Goal: Task Accomplishment & Management: Complete application form

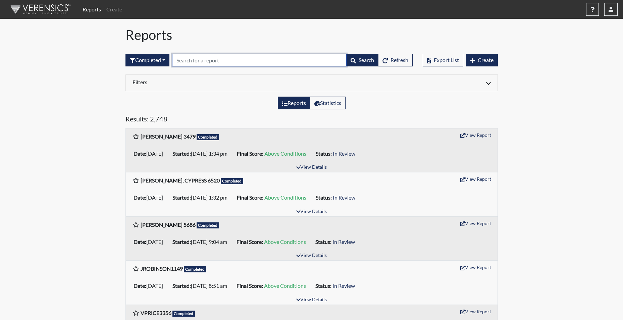
click at [227, 57] on input "text" at bounding box center [259, 60] width 174 height 13
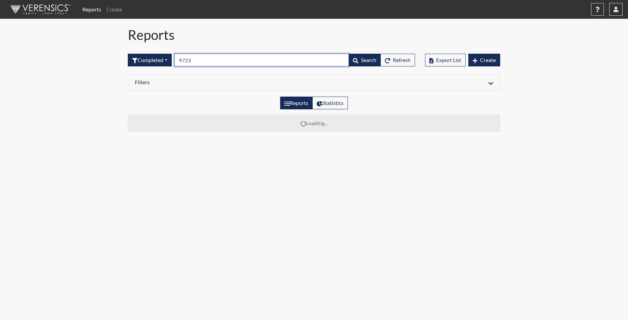
type input "9723"
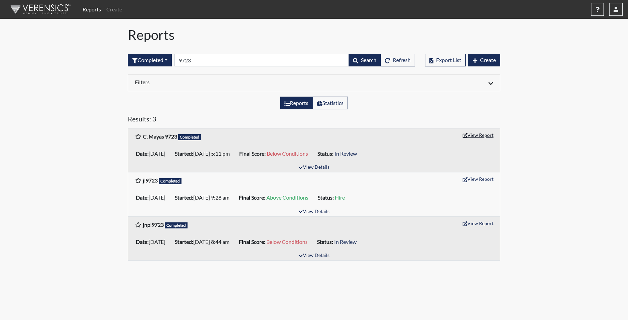
click at [485, 136] on button "View Report" at bounding box center [478, 135] width 37 height 10
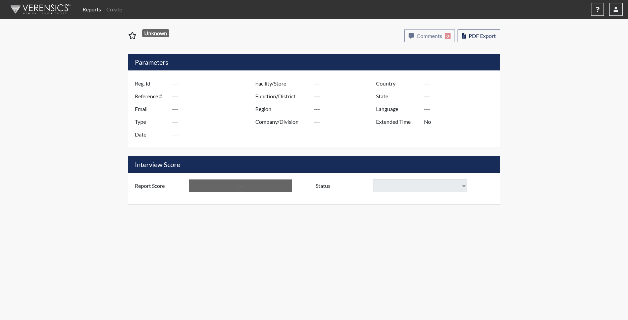
type input "C. Mayas 9723"
type input "50950"
type input "CDM1302@YAHOO.COM"
type input "Corrections Pre-Employment"
type input "Aug 26, 2025"
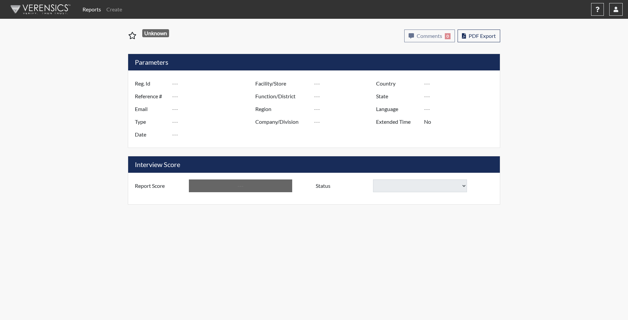
type input "Tyger River CI"
type input "[GEOGRAPHIC_DATA]"
type input "[US_STATE]"
type input "English"
type input "Yes"
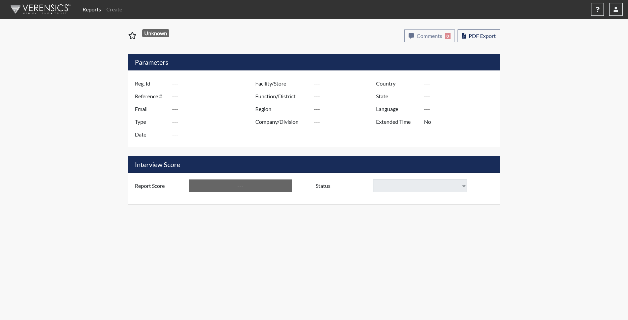
type input "Below Conditions"
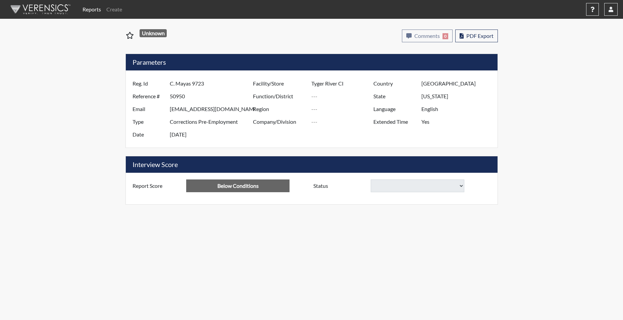
select select
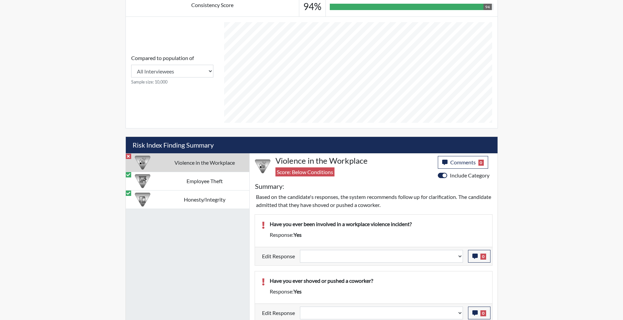
scroll to position [302, 0]
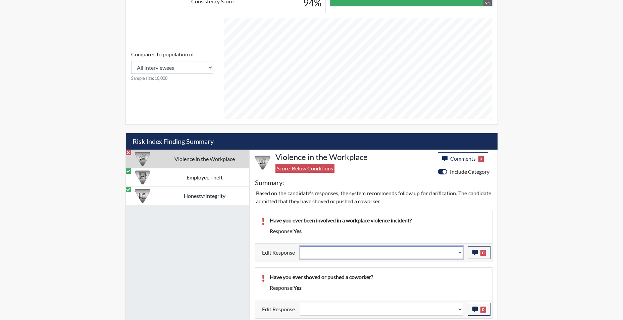
click at [461, 254] on select "Question is not relevant. Results will be updated. Reasonable explanation provi…" at bounding box center [381, 252] width 163 height 13
select select "reasonable-explanation-provided"
click at [300, 246] on select "Question is not relevant. Results will be updated. Reasonable explanation provi…" at bounding box center [381, 252] width 163 height 13
select select
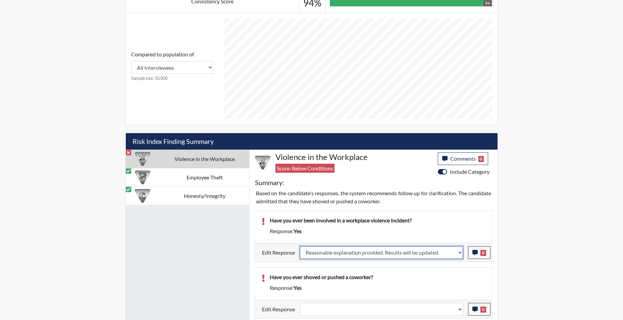
select select
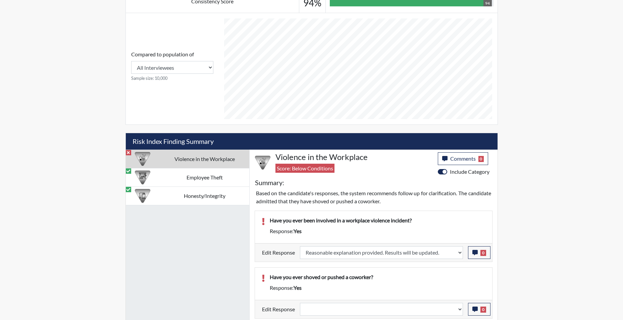
select select
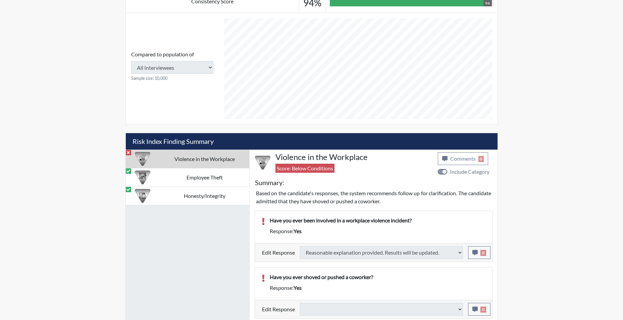
type input "Above Conditions"
select select
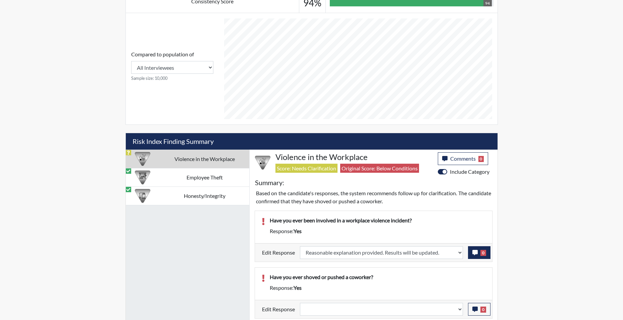
scroll to position [111, 279]
click at [473, 253] on icon "button" at bounding box center [474, 252] width 5 height 5
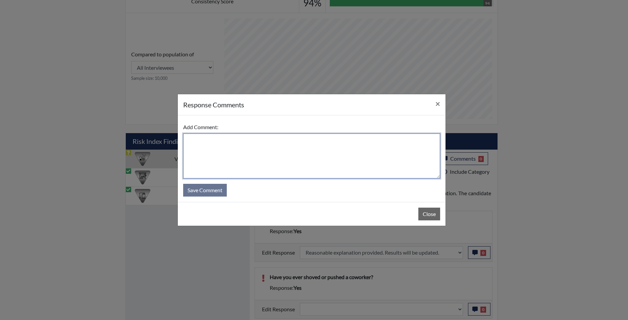
click at [311, 158] on textarea at bounding box center [311, 156] width 257 height 45
type textarea "h"
type textarea "explanation displayed"
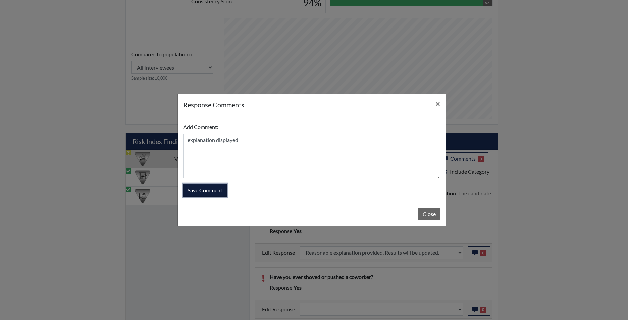
click at [214, 186] on button "Save Comment" at bounding box center [205, 190] width 44 height 13
select select
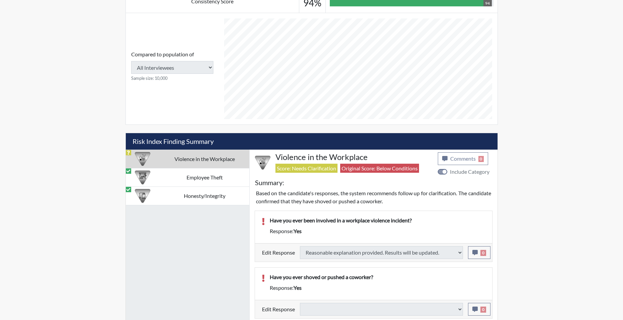
select select
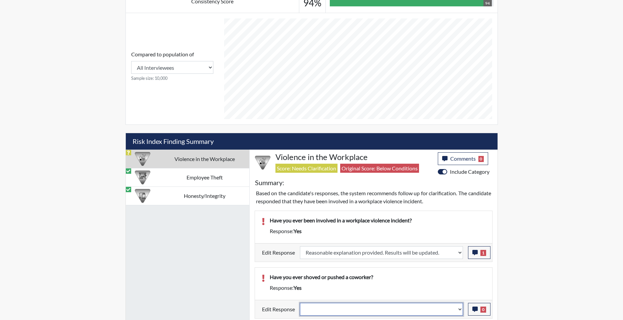
click at [460, 312] on select "Question is not relevant. Results will be updated. Reasonable explanation provi…" at bounding box center [381, 309] width 163 height 13
select select "reasonable-explanation-provided"
click at [300, 303] on select "Question is not relevant. Results will be updated. Reasonable explanation provi…" at bounding box center [381, 309] width 163 height 13
select select
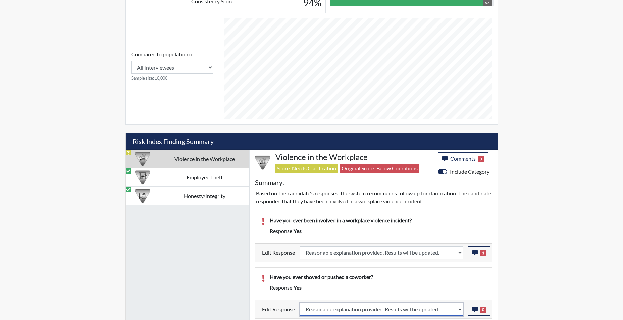
select select
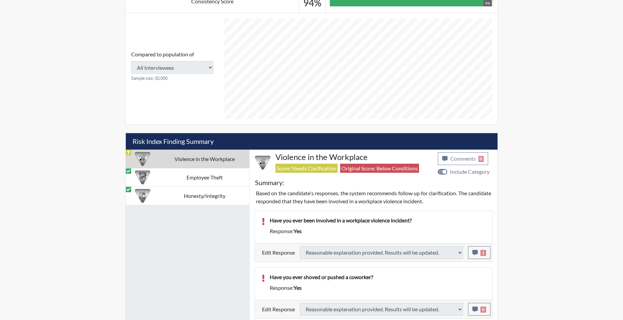
select select
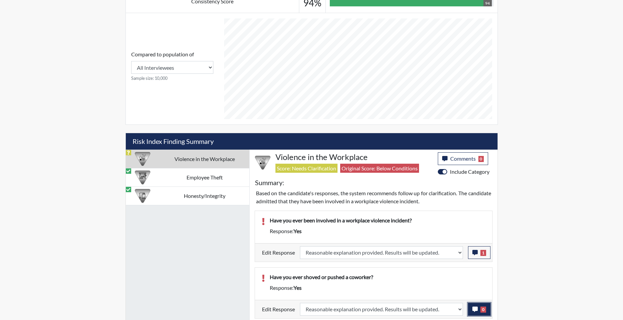
click at [474, 311] on icon "button" at bounding box center [474, 309] width 5 height 5
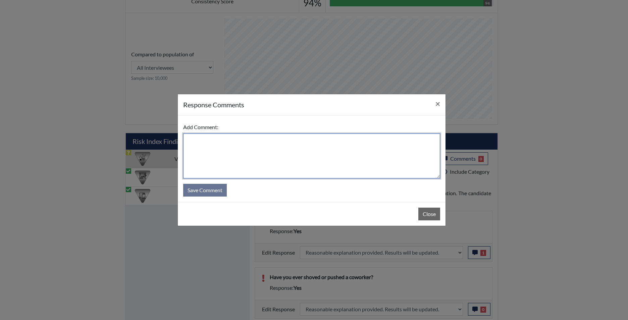
click at [334, 166] on textarea at bounding box center [311, 156] width 257 height 45
type textarea "explanation displayed"
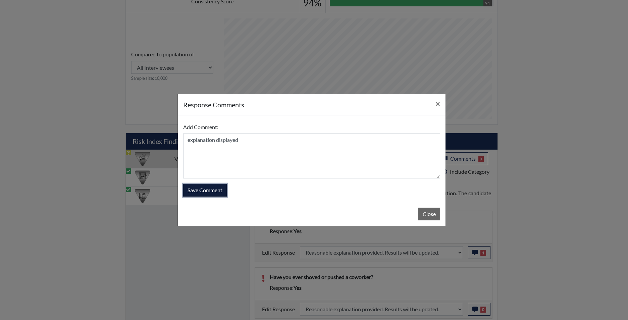
click at [205, 189] on button "Save Comment" at bounding box center [205, 190] width 44 height 13
select select
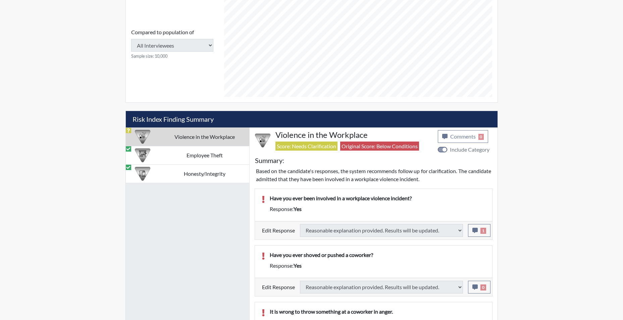
select select
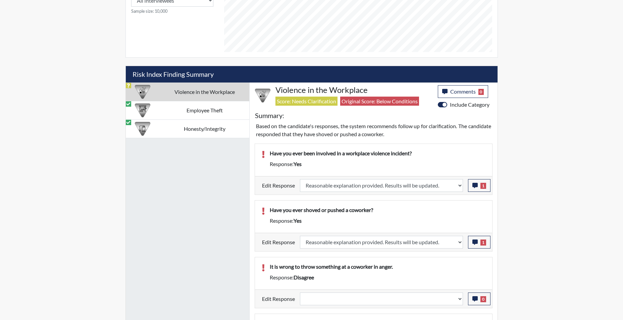
scroll to position [403, 0]
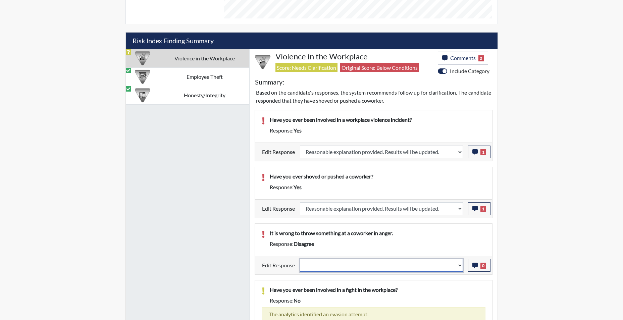
click at [459, 268] on select "Question is not relevant. Results will be updated. Reasonable explanation provi…" at bounding box center [381, 265] width 163 height 13
select select "reasonable-explanation-provided"
click at [300, 259] on select "Question is not relevant. Results will be updated. Reasonable explanation provi…" at bounding box center [381, 265] width 163 height 13
select select
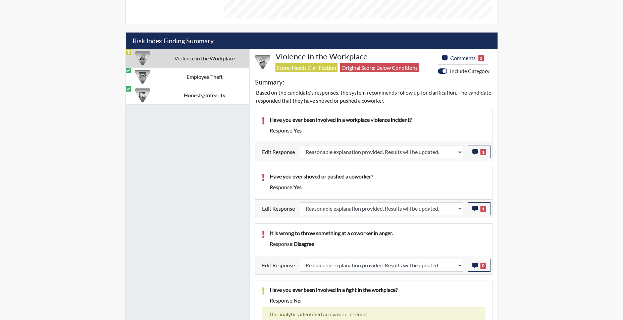
select select
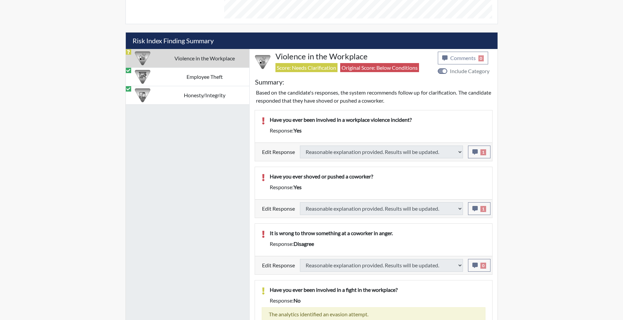
select select
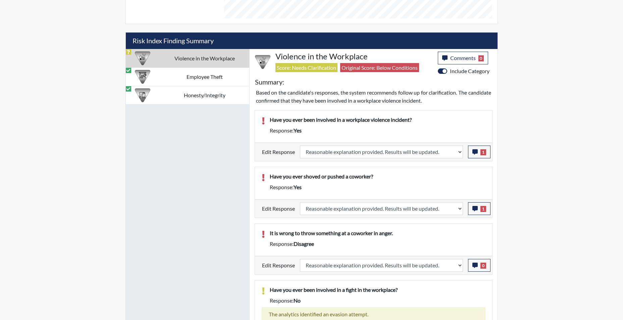
scroll to position [111, 279]
click at [472, 266] on icon "button" at bounding box center [474, 265] width 5 height 5
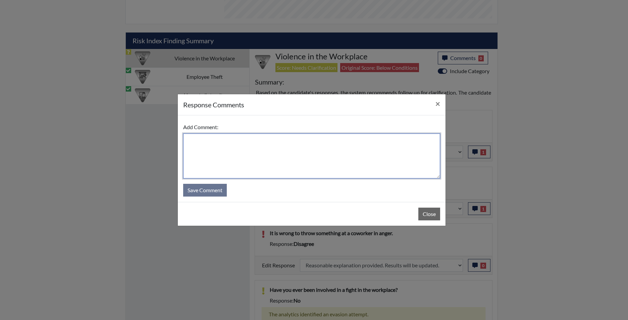
click at [339, 162] on textarea at bounding box center [311, 156] width 257 height 45
type textarea "app agrees"
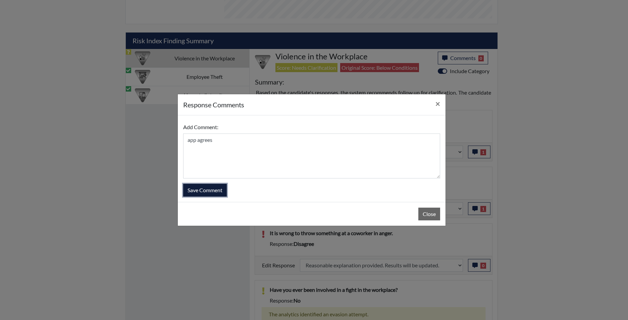
click at [210, 192] on button "Save Comment" at bounding box center [205, 190] width 44 height 13
select select
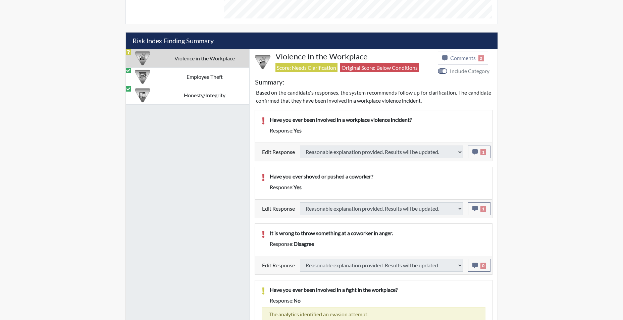
select select
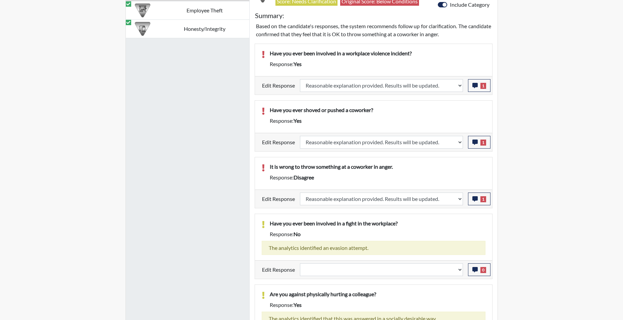
scroll to position [470, 0]
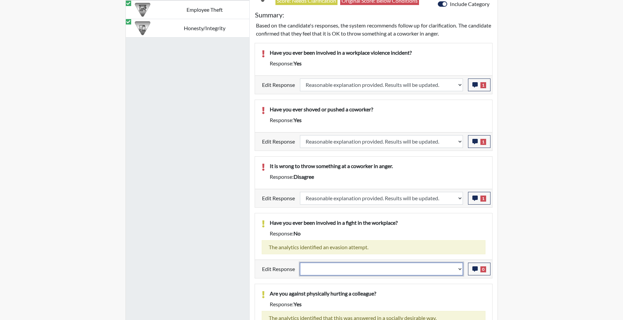
click at [459, 270] on select "Question is not relevant. Results will be updated. Reasonable explanation provi…" at bounding box center [381, 269] width 163 height 13
select select "reasonable-explanation-provided"
click at [300, 263] on select "Question is not relevant. Results will be updated. Reasonable explanation provi…" at bounding box center [381, 269] width 163 height 13
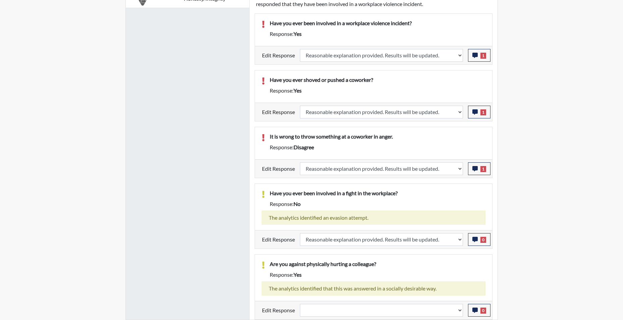
scroll to position [111, 279]
click at [460, 311] on select "Question is not relevant. Results will be updated. Reasonable explanation provi…" at bounding box center [381, 310] width 163 height 13
select select "reasonable-explanation-provided"
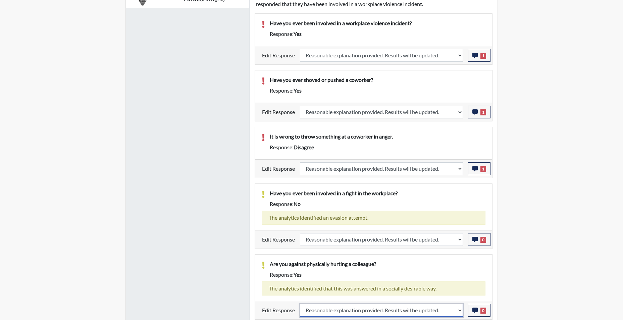
click at [300, 304] on select "Question is not relevant. Results will be updated. Reasonable explanation provi…" at bounding box center [381, 310] width 163 height 13
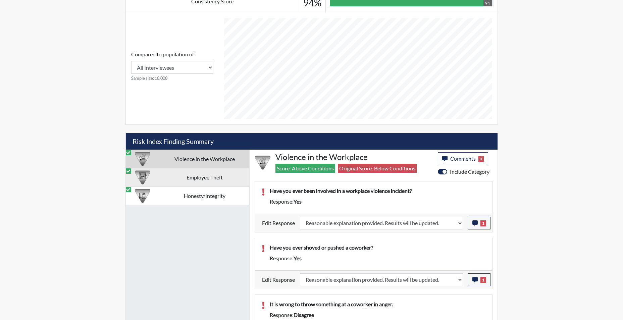
click at [205, 178] on td "Employee Theft" at bounding box center [204, 177] width 89 height 18
select select
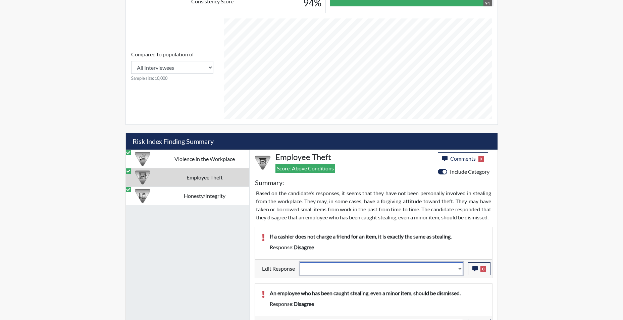
click at [460, 275] on select "Question is not relevant. Results will be updated. Reasonable explanation provi…" at bounding box center [381, 268] width 163 height 13
select select "reasonable-explanation-provided"
click at [300, 270] on select "Question is not relevant. Results will be updated. Reasonable explanation provi…" at bounding box center [381, 268] width 163 height 13
select select
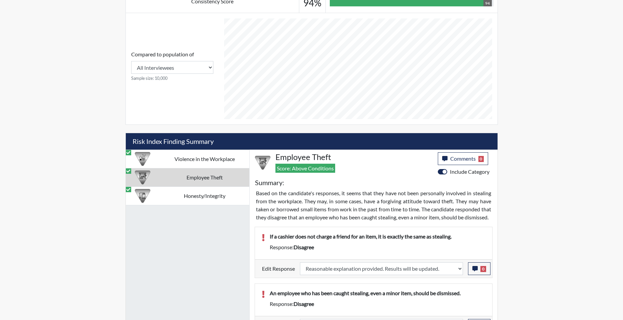
select select
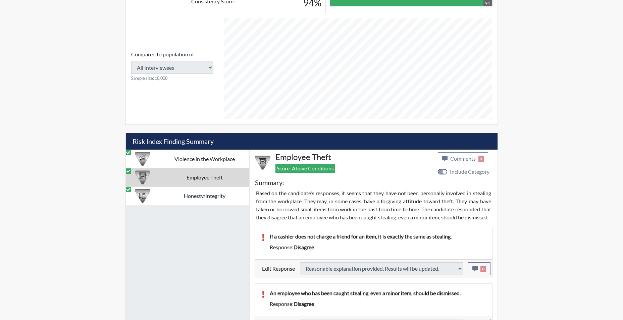
select select
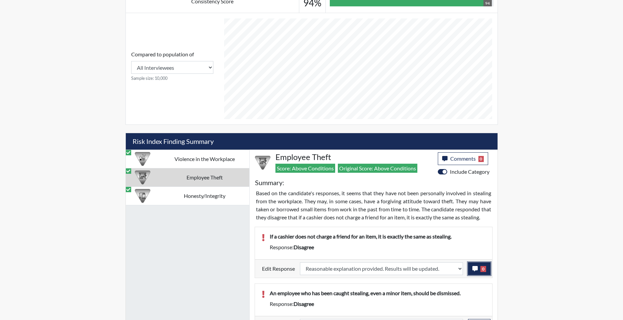
click at [474, 271] on icon "button" at bounding box center [474, 268] width 5 height 5
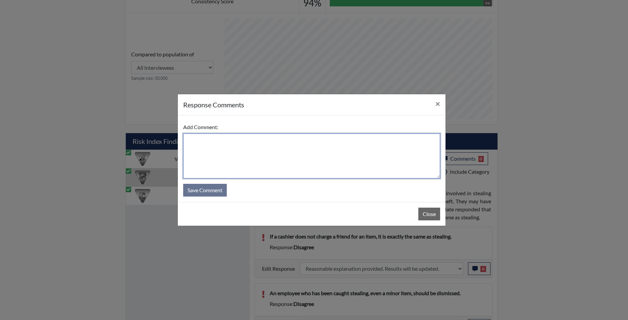
click at [321, 164] on textarea at bounding box center [311, 156] width 257 height 45
type textarea "app agrees"
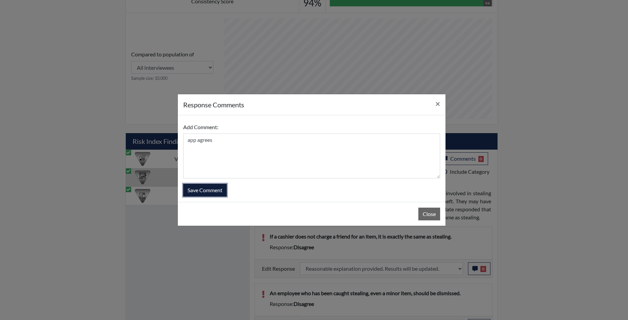
click at [214, 191] on button "Save Comment" at bounding box center [205, 190] width 44 height 13
select select
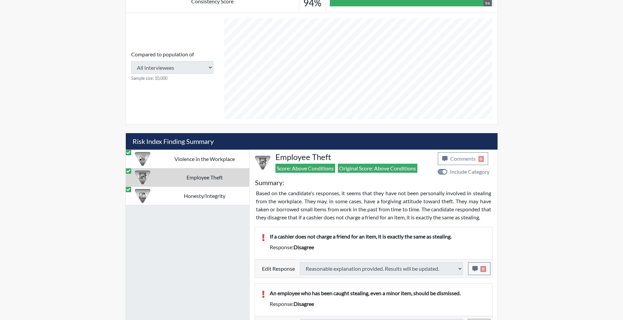
select select
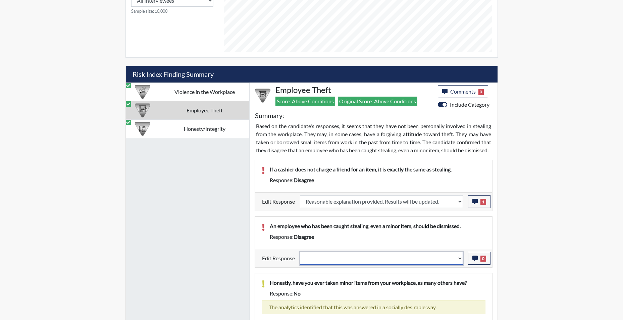
click at [461, 265] on select "Question is not relevant. Results will be updated. Reasonable explanation provi…" at bounding box center [381, 258] width 163 height 13
select select "reasonable-explanation-provided"
click at [300, 260] on select "Question is not relevant. Results will be updated. Reasonable explanation provi…" at bounding box center [381, 258] width 163 height 13
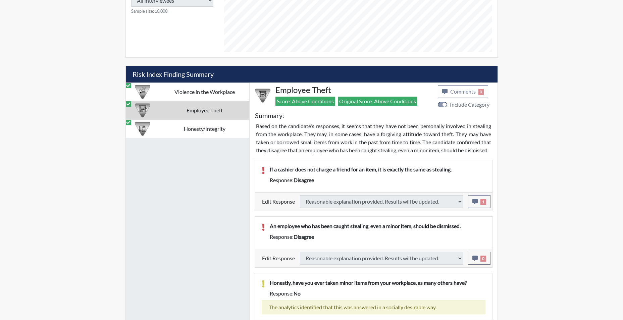
select select
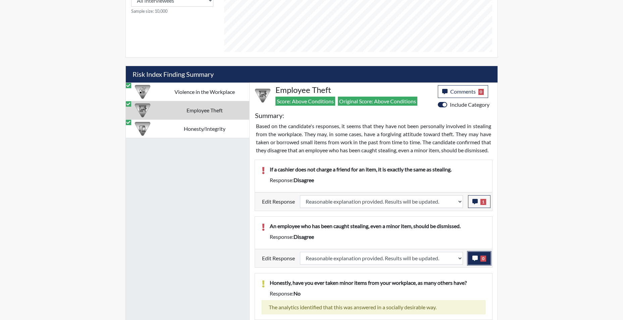
click at [474, 261] on icon "button" at bounding box center [474, 258] width 5 height 5
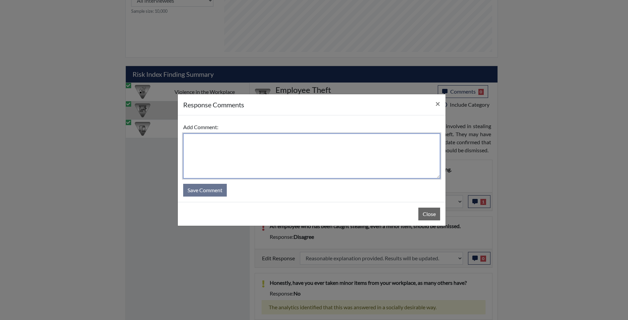
click at [298, 176] on textarea at bounding box center [311, 156] width 257 height 45
type textarea "app agrees"
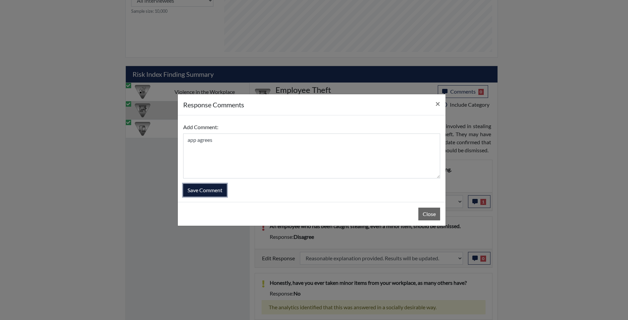
click at [216, 187] on button "Save Comment" at bounding box center [205, 190] width 44 height 13
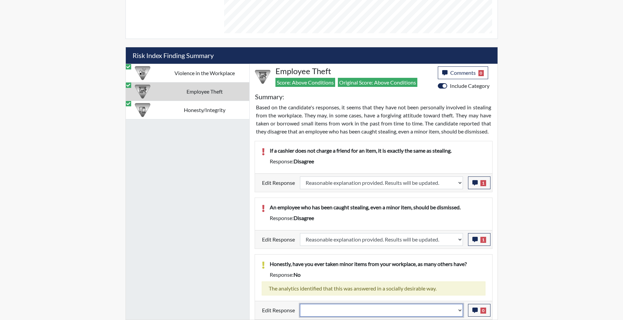
click at [460, 313] on select "Question is not relevant. Results will be updated. Reasonable explanation provi…" at bounding box center [381, 310] width 163 height 13
select select "reasonable-explanation-provided"
click at [300, 304] on select "Question is not relevant. Results will be updated. Reasonable explanation provi…" at bounding box center [381, 310] width 163 height 13
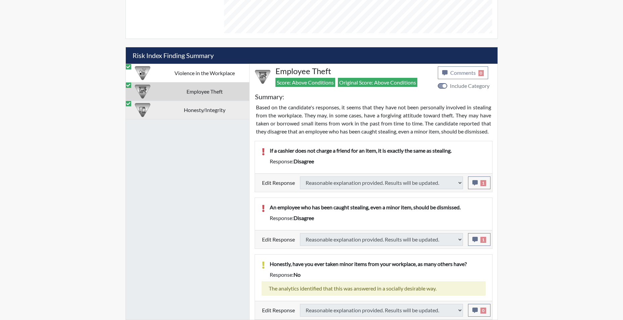
scroll to position [372, 0]
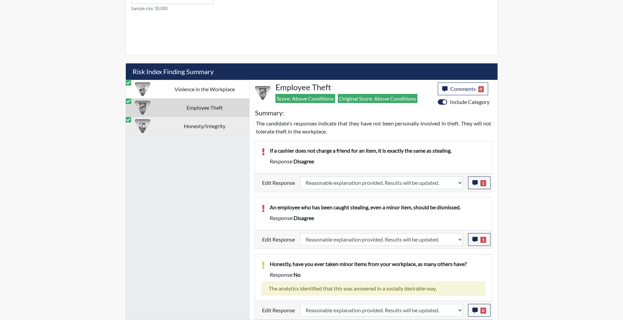
click at [192, 106] on td "Employee Theft" at bounding box center [204, 107] width 89 height 18
click at [189, 124] on td "Honesty/Integrity" at bounding box center [204, 126] width 89 height 18
select select
select select "reasonable-explanation-provided"
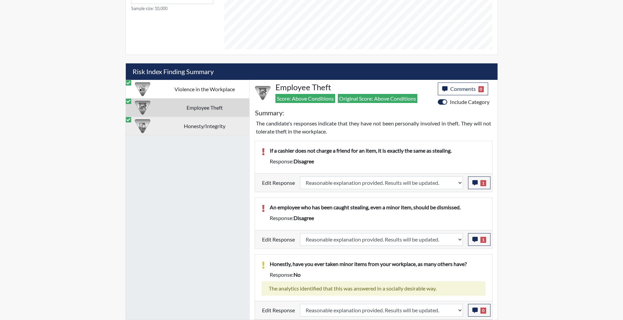
select select
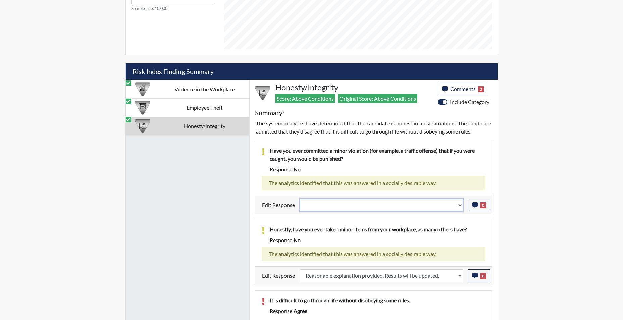
click at [460, 208] on select "Question is not relevant. Results will be updated. Reasonable explanation provi…" at bounding box center [381, 205] width 163 height 13
select select "reasonable-explanation-provided"
click at [300, 199] on select "Question is not relevant. Results will be updated. Reasonable explanation provi…" at bounding box center [381, 205] width 163 height 13
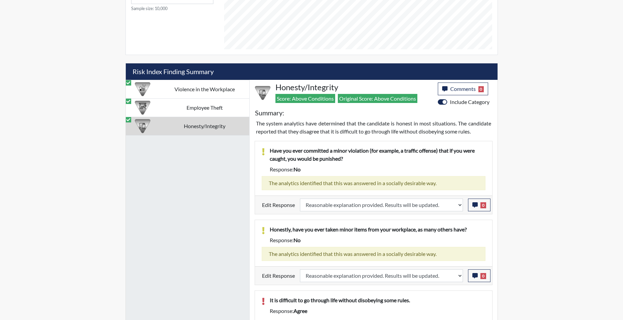
scroll to position [394, 0]
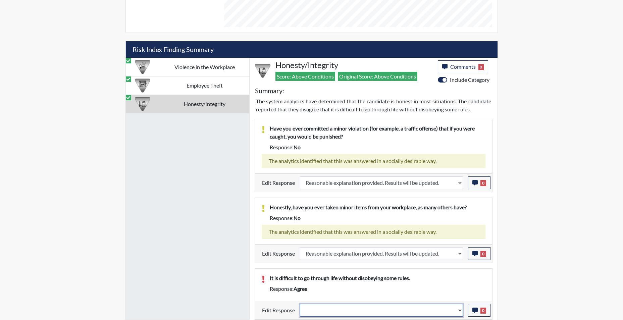
click at [460, 311] on select "Question is not relevant. Results will be updated. Reasonable explanation provi…" at bounding box center [381, 310] width 163 height 13
select select "reasonable-explanation-provided"
click at [300, 304] on select "Question is not relevant. Results will be updated. Reasonable explanation provi…" at bounding box center [381, 310] width 163 height 13
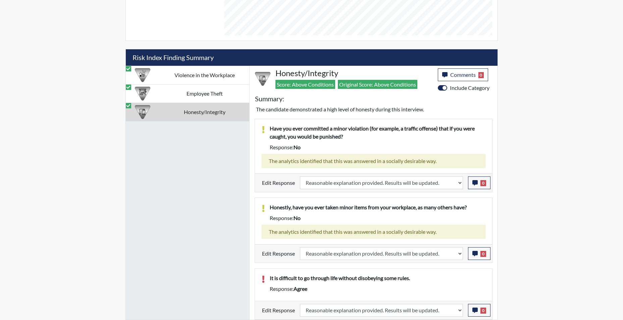
scroll to position [111, 279]
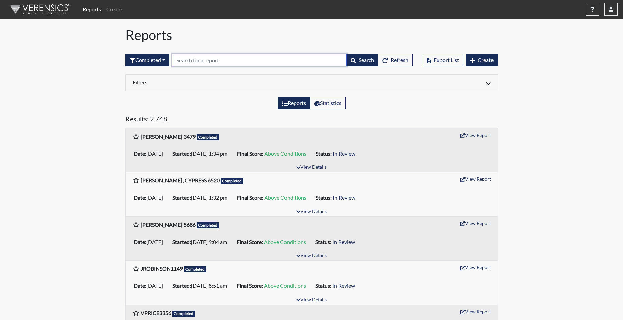
click at [216, 63] on input "text" at bounding box center [259, 60] width 174 height 13
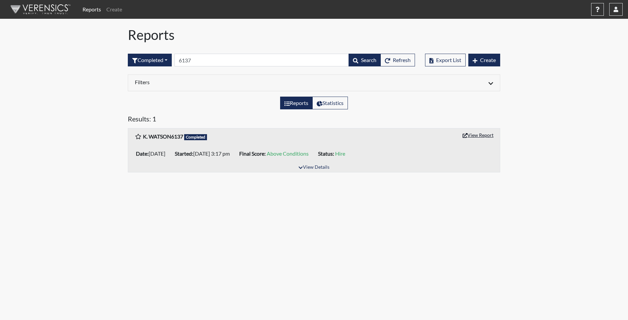
click at [482, 133] on button "View Report" at bounding box center [478, 135] width 37 height 10
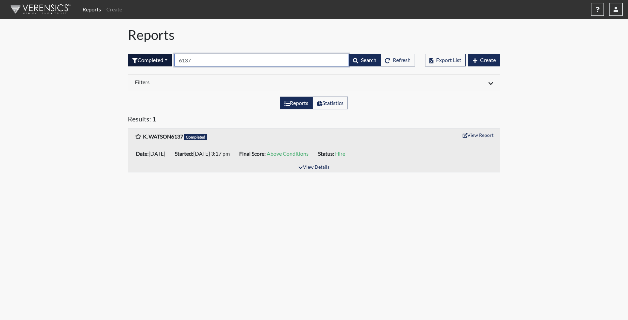
drag, startPoint x: 208, startPoint y: 59, endPoint x: 168, endPoint y: 58, distance: 39.6
click at [168, 58] on form "Completed All Created Sent by email In Progress Declined Completed 6137 Search …" at bounding box center [271, 60] width 287 height 13
type input "3586"
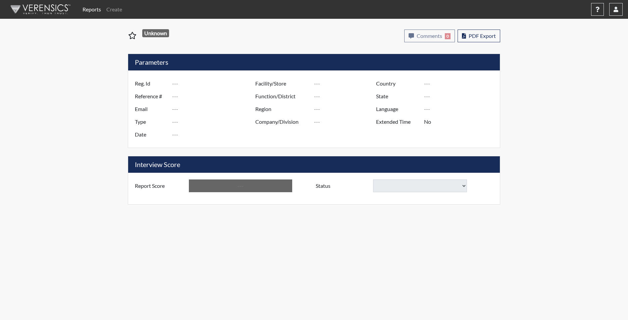
type input "K. WATSON6137"
type input "11071"
type input "KIRKLANDWATSON7@GMAIL.COM"
type input "Corrections Pre-Employment"
type input "Feb 17, 2023"
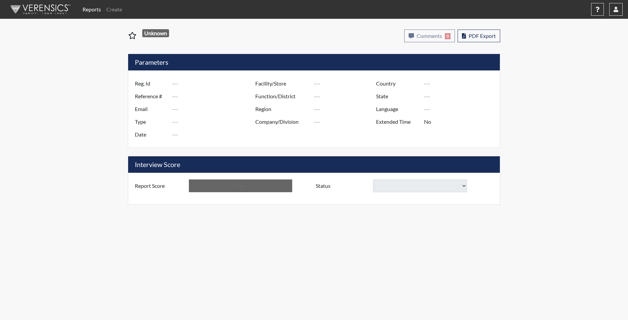
type input "Perry CI"
type input "[GEOGRAPHIC_DATA]"
type input "[US_STATE]"
type input "English"
type input "Yes"
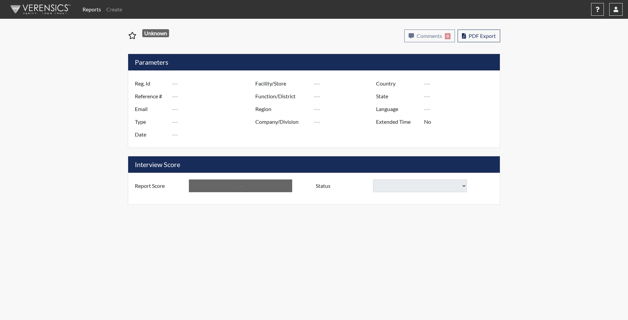
type input "Above Conditions"
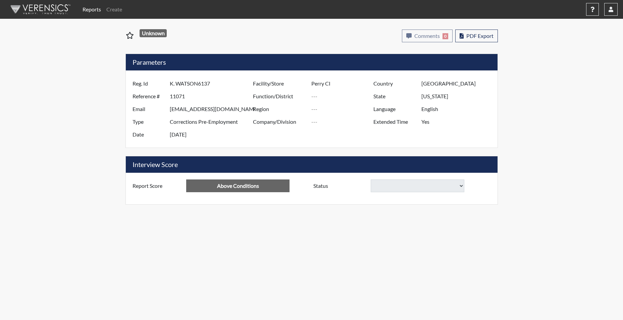
select select "hire"
select select "reasonable-explanation-provided"
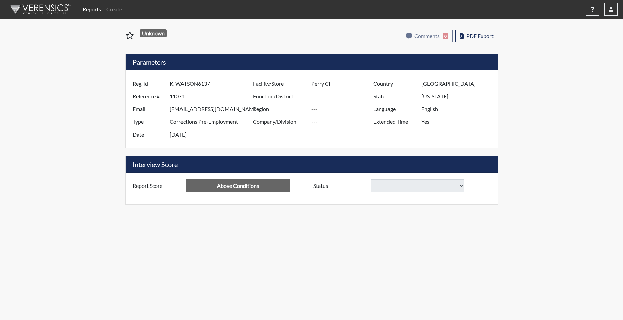
select select
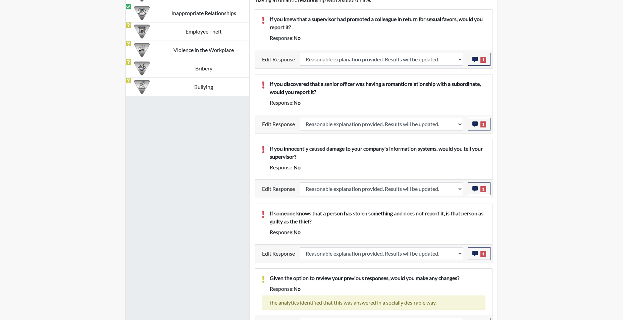
scroll to position [588, 0]
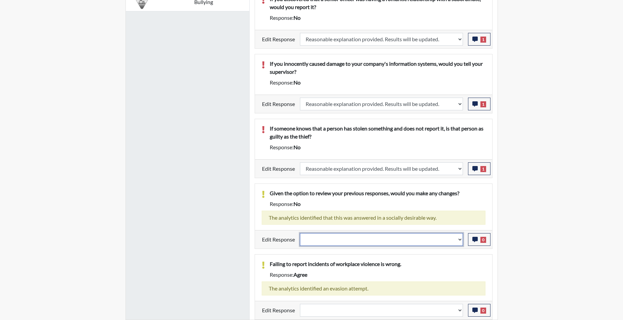
click at [457, 241] on select "Question is not relevant. Results will be updated. Reasonable explanation provi…" at bounding box center [381, 239] width 163 height 13
select select "reasonable-explanation-provided"
click at [300, 233] on select "Question is not relevant. Results will be updated. Reasonable explanation provi…" at bounding box center [381, 239] width 163 height 13
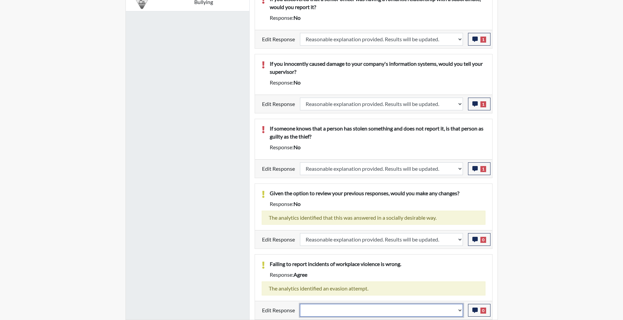
click at [460, 313] on select "Question is not relevant. Results will be updated. Reasonable explanation provi…" at bounding box center [381, 310] width 163 height 13
select select "reasonable-explanation-provided"
click at [300, 304] on select "Question is not relevant. Results will be updated. Reasonable explanation provi…" at bounding box center [381, 310] width 163 height 13
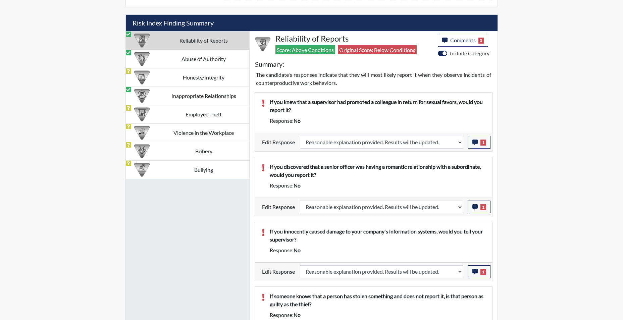
click at [211, 35] on td "Reliability of Reports" at bounding box center [203, 40] width 91 height 18
click at [201, 58] on td "Abuse of Authority" at bounding box center [203, 59] width 91 height 18
select select "reasonable-explanation-provided"
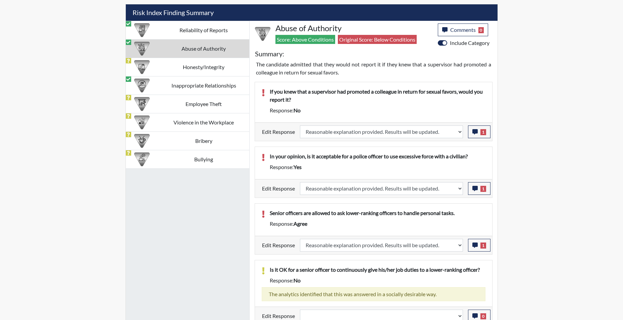
scroll to position [437, 0]
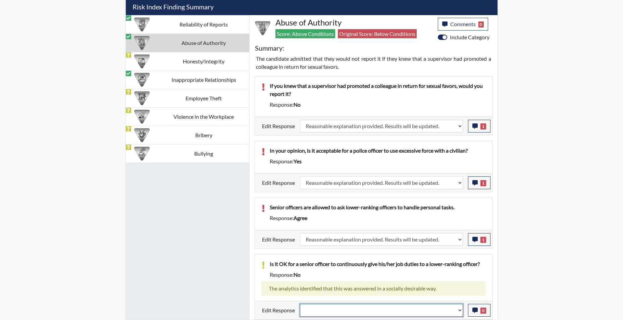
click at [460, 312] on select "Question is not relevant. Results will be updated. Reasonable explanation provi…" at bounding box center [381, 310] width 163 height 13
select select "reasonable-explanation-provided"
click at [300, 304] on select "Question is not relevant. Results will be updated. Reasonable explanation provi…" at bounding box center [381, 310] width 163 height 13
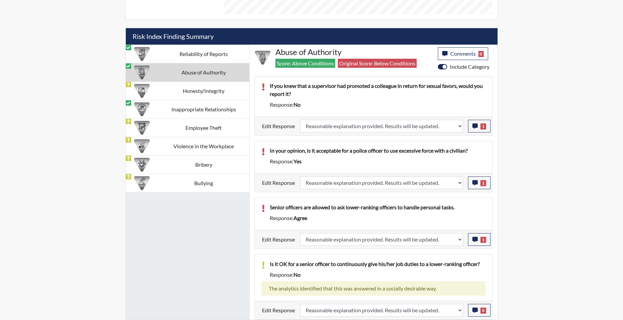
scroll to position [111, 279]
click at [183, 87] on td "Honesty/Integrity" at bounding box center [203, 91] width 91 height 18
select select "reasonable-explanation-provided"
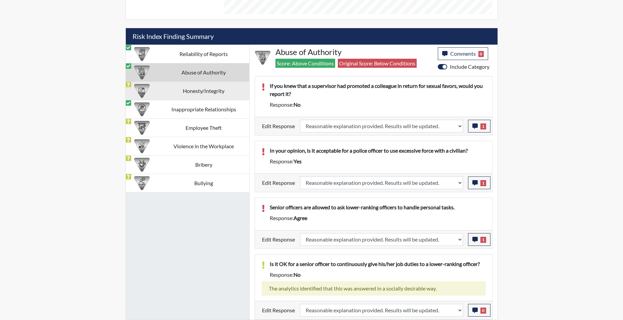
select select "reasonable-explanation-provided"
select select
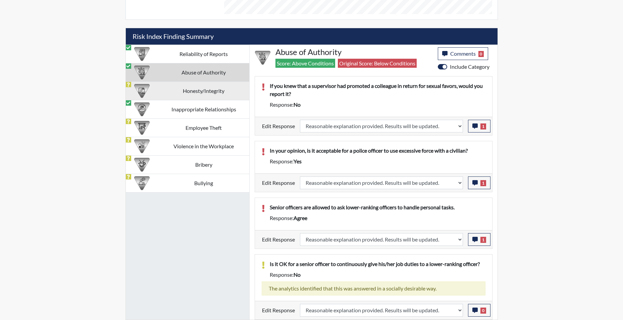
select select "reasonable-explanation-provided"
select select
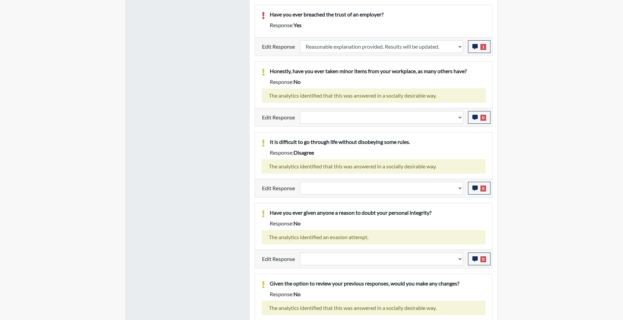
scroll to position [776, 0]
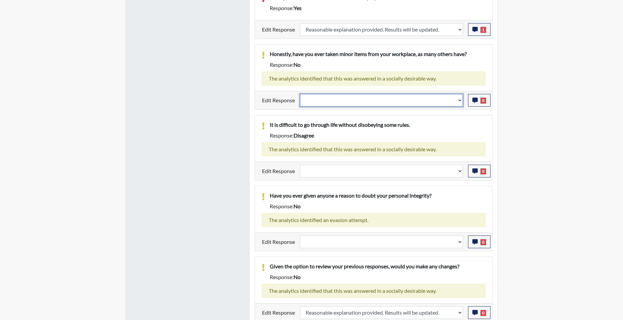
click at [452, 98] on select "Question is not relevant. Results will be updated. Reasonable explanation provi…" at bounding box center [381, 100] width 163 height 13
select select "reasonable-explanation-provided"
click at [300, 94] on select "Question is not relevant. Results will be updated. Reasonable explanation provi…" at bounding box center [381, 100] width 163 height 13
select select
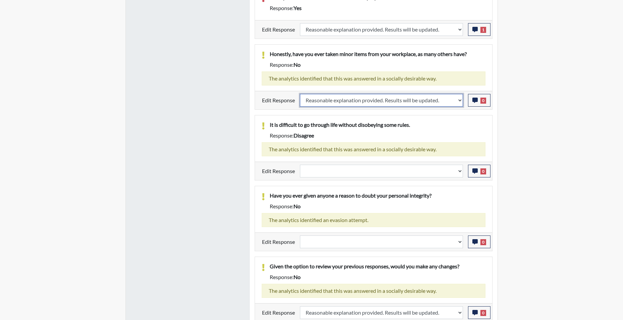
select select
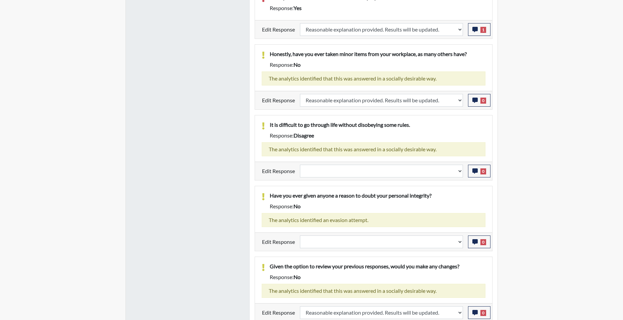
select select
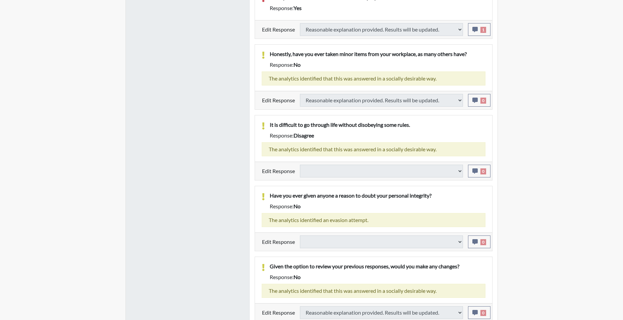
select select
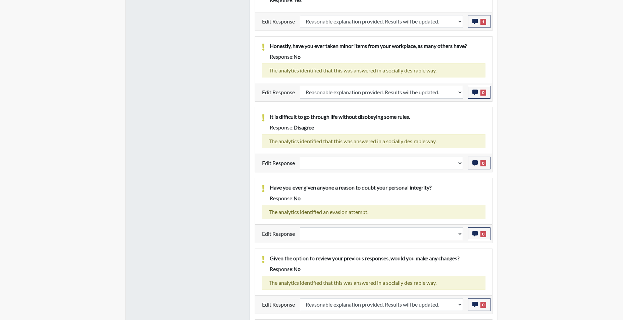
scroll to position [111, 279]
click at [463, 169] on select "Question is not relevant. Results will be updated. Reasonable explanation provi…" at bounding box center [381, 163] width 163 height 13
select select "reasonable-explanation-provided"
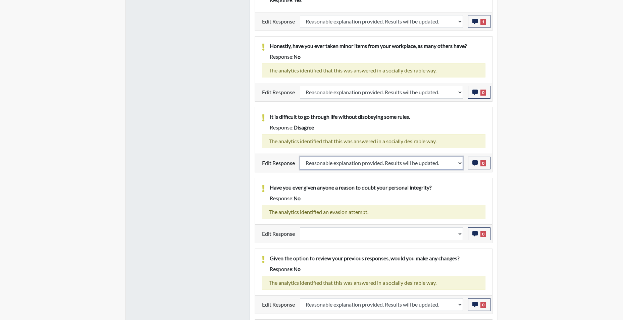
click at [300, 164] on select "Question is not relevant. Results will be updated. Reasonable explanation provi…" at bounding box center [381, 163] width 163 height 13
select select
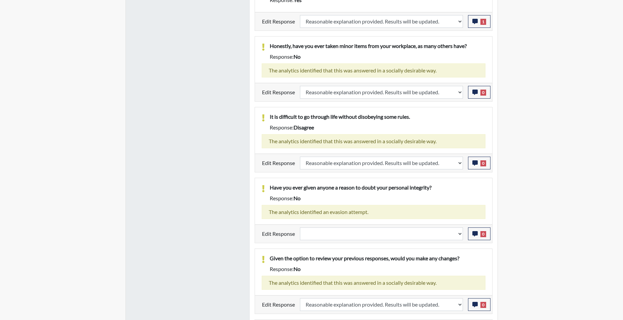
select select
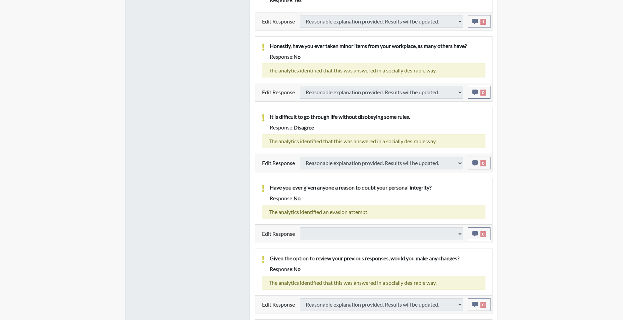
select select
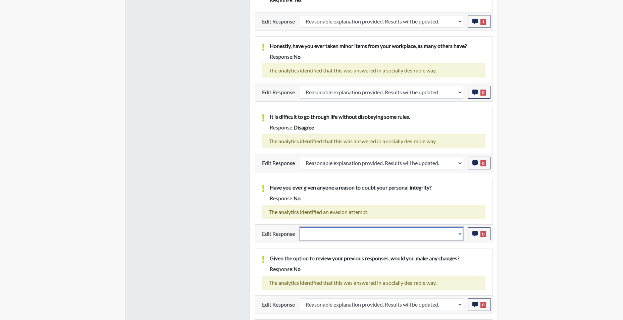
click at [462, 236] on select "Question is not relevant. Results will be updated. Reasonable explanation provi…" at bounding box center [381, 234] width 163 height 13
select select "reasonable-explanation-provided"
click at [300, 228] on select "Question is not relevant. Results will be updated. Reasonable explanation provi…" at bounding box center [381, 234] width 163 height 13
select select
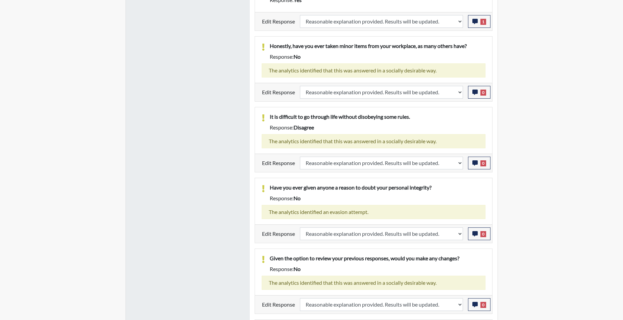
select select
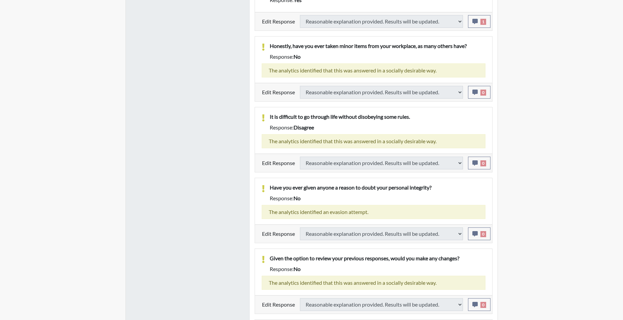
select select
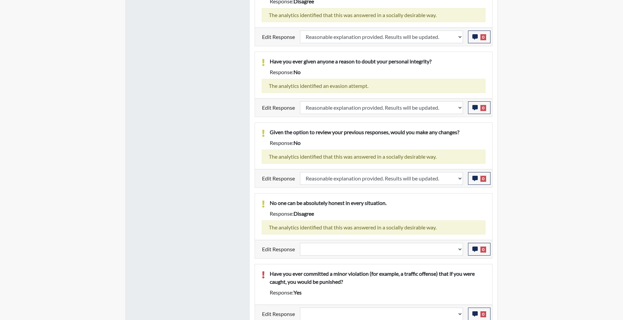
scroll to position [914, 0]
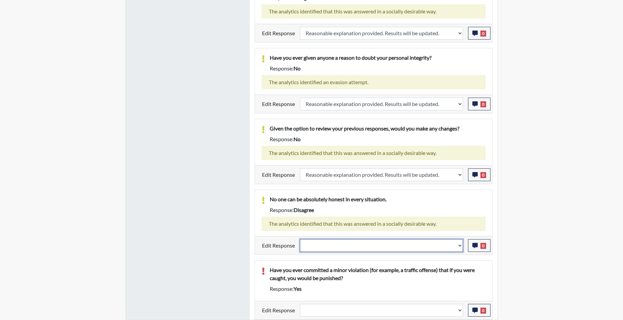
click at [460, 248] on select "Question is not relevant. Results will be updated. Reasonable explanation provi…" at bounding box center [381, 245] width 163 height 13
select select "reasonable-explanation-provided"
click at [300, 239] on select "Question is not relevant. Results will be updated. Reasonable explanation provi…" at bounding box center [381, 245] width 163 height 13
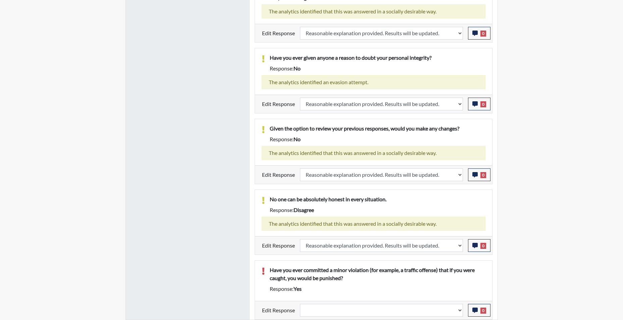
scroll to position [111, 279]
click at [460, 313] on select "Question is not relevant. Results will be updated. Reasonable explanation provi…" at bounding box center [381, 310] width 163 height 13
select select "reasonable-explanation-provided"
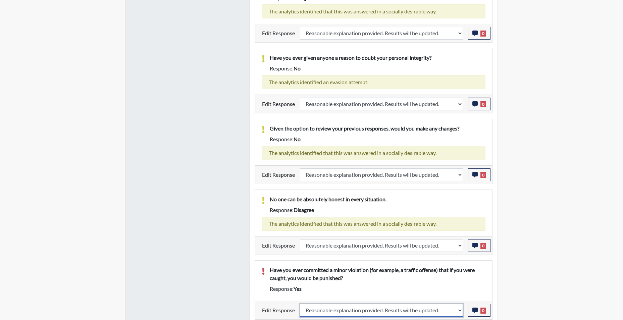
click at [300, 304] on select "Question is not relevant. Results will be updated. Reasonable explanation provi…" at bounding box center [381, 310] width 163 height 13
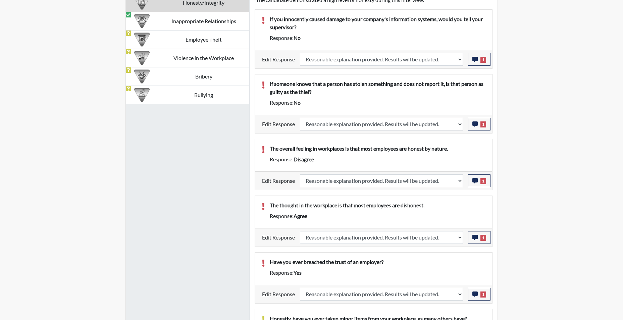
scroll to position [395, 0]
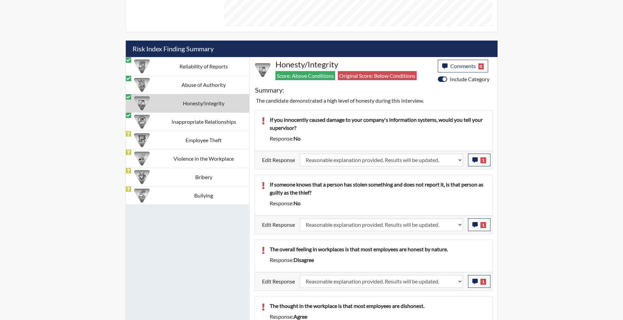
click at [212, 100] on td "Honesty/Integrity" at bounding box center [203, 103] width 91 height 18
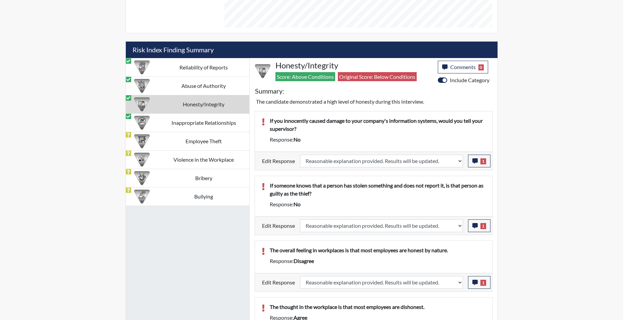
scroll to position [361, 0]
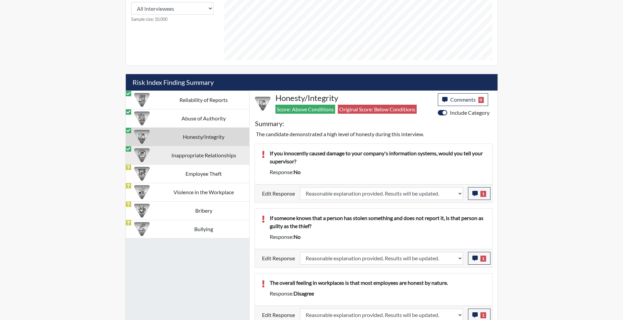
click at [206, 154] on td "Inappropriate Relationships" at bounding box center [203, 155] width 91 height 18
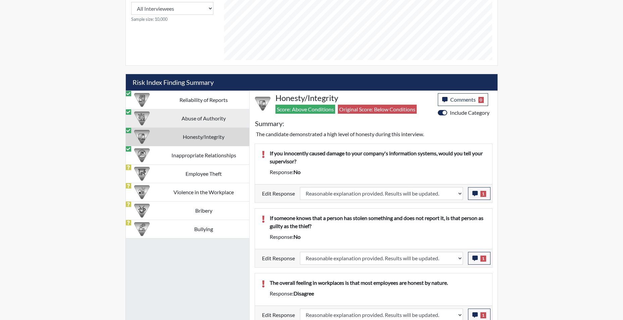
select select "reasonable-explanation-provided"
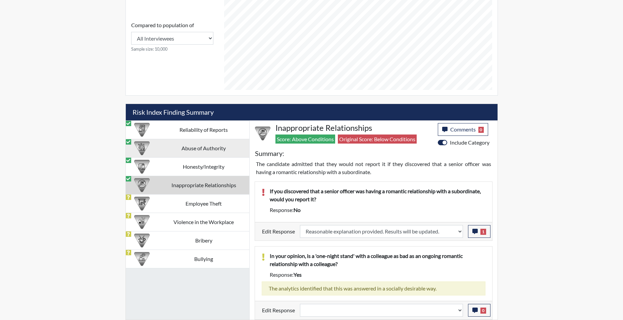
scroll to position [331, 0]
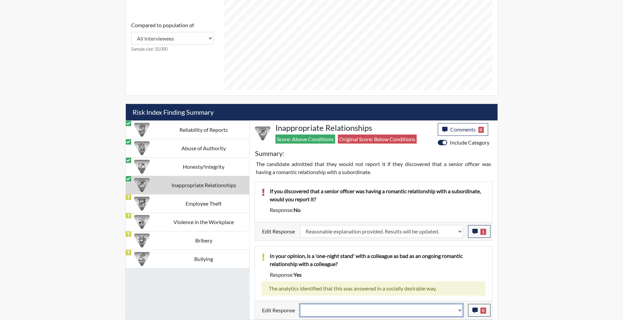
click at [458, 313] on select "Question is not relevant. Results will be updated. Reasonable explanation provi…" at bounding box center [381, 310] width 163 height 13
select select "reasonable-explanation-provided"
click at [300, 304] on select "Question is not relevant. Results will be updated. Reasonable explanation provi…" at bounding box center [381, 310] width 163 height 13
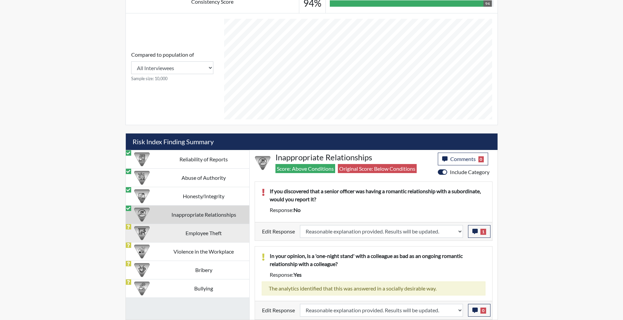
scroll to position [111, 279]
click at [201, 231] on td "Employee Theft" at bounding box center [203, 233] width 91 height 18
select select
select select "reasonable-explanation-provided"
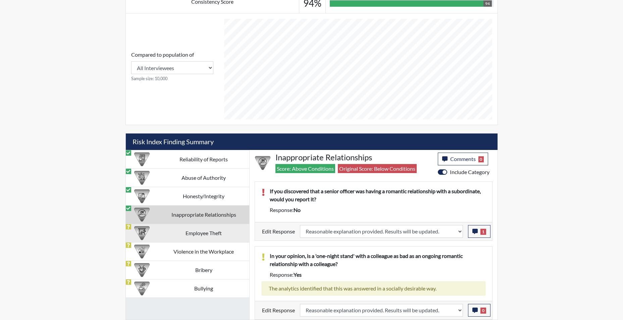
select select
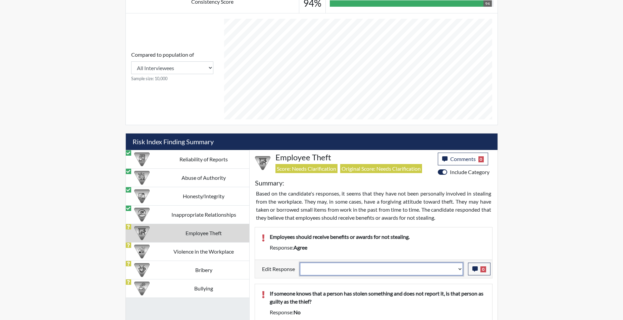
click at [459, 269] on select "Question is not relevant. Results will be updated. Reasonable explanation provi…" at bounding box center [381, 269] width 163 height 13
select select "reasonable-explanation-provided"
click at [300, 263] on select "Question is not relevant. Results will be updated. Reasonable explanation provi…" at bounding box center [381, 269] width 163 height 13
select select
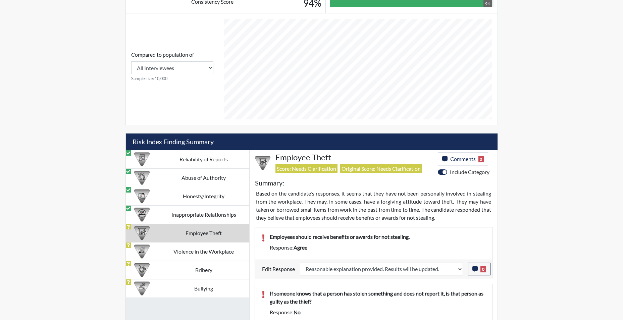
select select
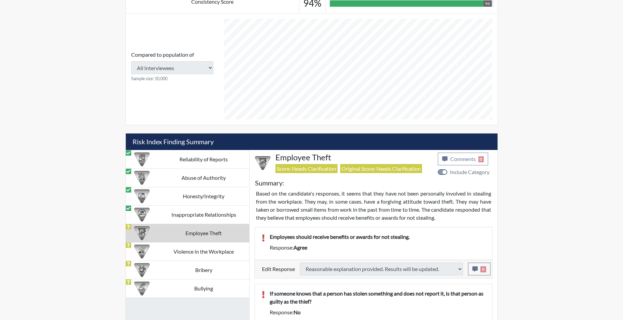
select select
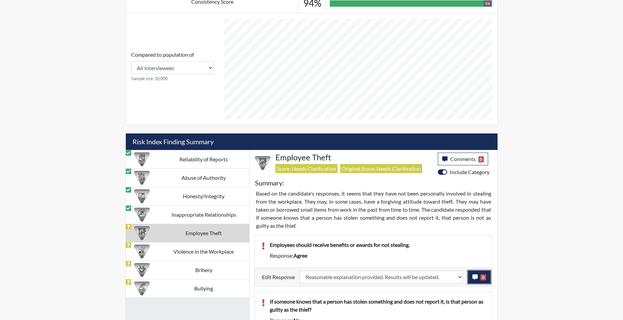
click at [470, 278] on button "0" at bounding box center [479, 277] width 22 height 13
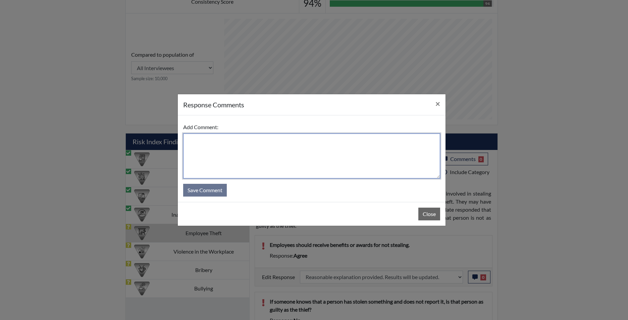
click at [292, 145] on textarea at bounding box center [311, 156] width 257 height 45
type textarea "app states no"
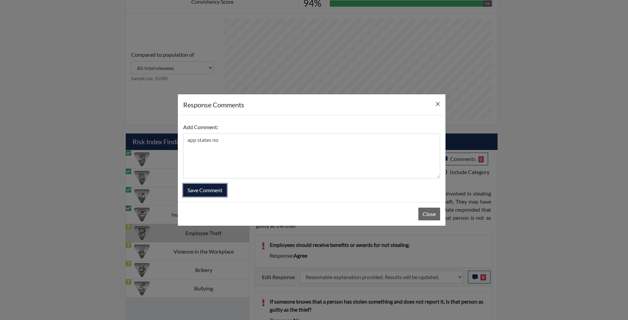
click at [214, 190] on button "Save Comment" at bounding box center [205, 190] width 44 height 13
select select
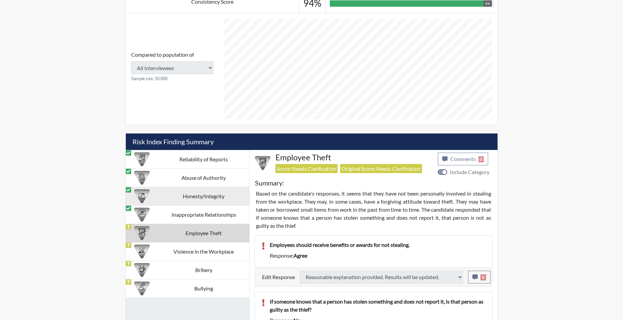
select select
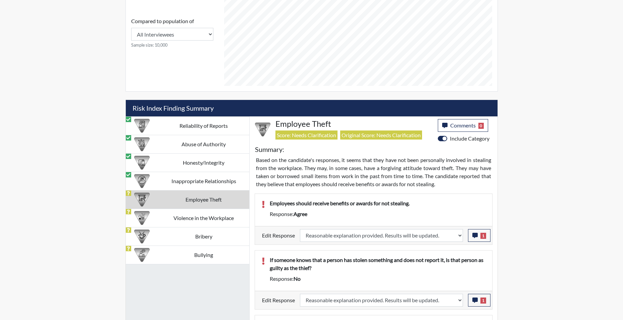
scroll to position [369, 0]
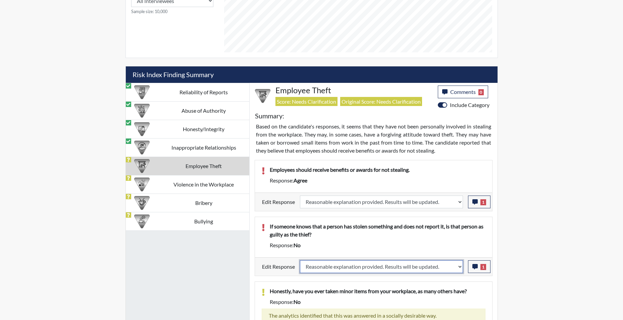
click at [460, 269] on select "Question is not relevant. Results will be updated. Reasonable explanation provi…" at bounding box center [381, 266] width 163 height 13
click at [300, 260] on select "Question is not relevant. Results will be updated. Reasonable explanation provi…" at bounding box center [381, 266] width 163 height 13
click at [475, 267] on icon "button" at bounding box center [474, 266] width 5 height 5
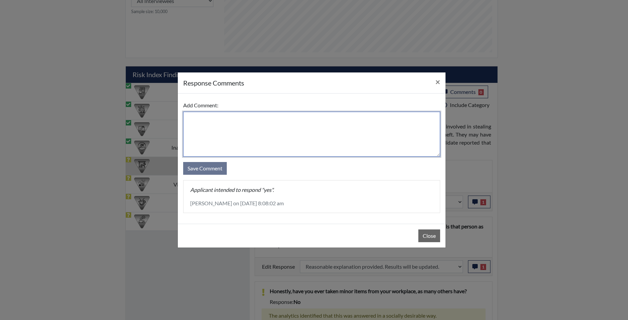
click at [322, 125] on textarea at bounding box center [311, 134] width 257 height 45
type textarea "app states it is wrong"
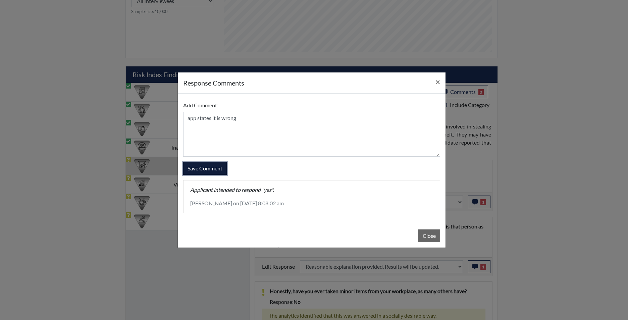
click at [212, 170] on button "Save Comment" at bounding box center [205, 168] width 44 height 13
select select
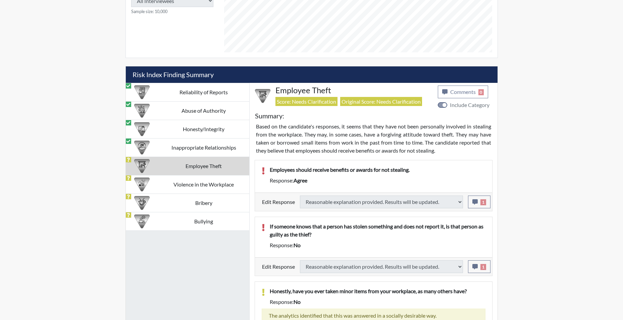
select select
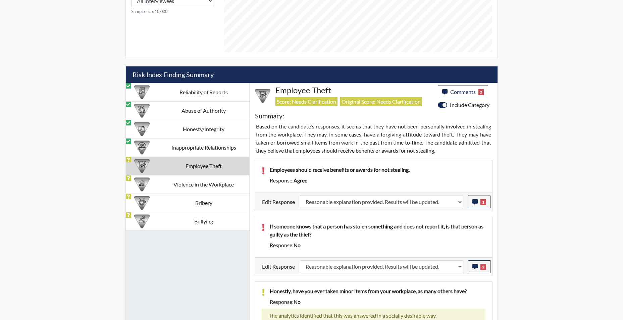
click at [213, 168] on td "Employee Theft" at bounding box center [203, 166] width 91 height 18
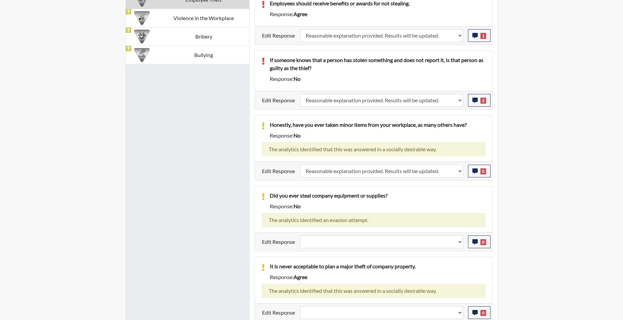
scroll to position [538, 0]
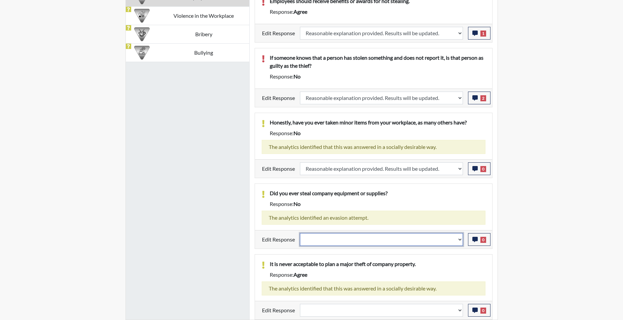
click at [459, 241] on select "Question is not relevant. Results will be updated. Reasonable explanation provi…" at bounding box center [381, 239] width 163 height 13
select select "reasonable-explanation-provided"
click at [300, 233] on select "Question is not relevant. Results will be updated. Reasonable explanation provi…" at bounding box center [381, 239] width 163 height 13
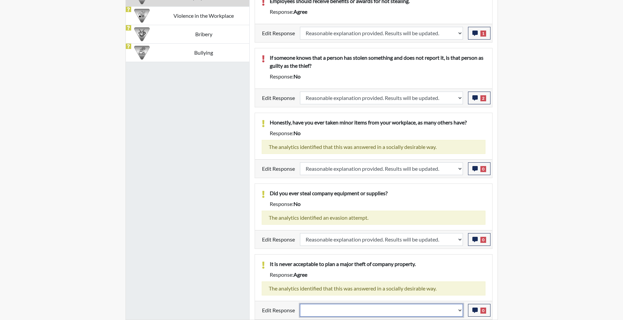
click at [461, 311] on select "Question is not relevant. Results will be updated. Reasonable explanation provi…" at bounding box center [381, 310] width 163 height 13
select select "reasonable-explanation-provided"
click at [300, 304] on select "Question is not relevant. Results will be updated. Reasonable explanation provi…" at bounding box center [381, 310] width 163 height 13
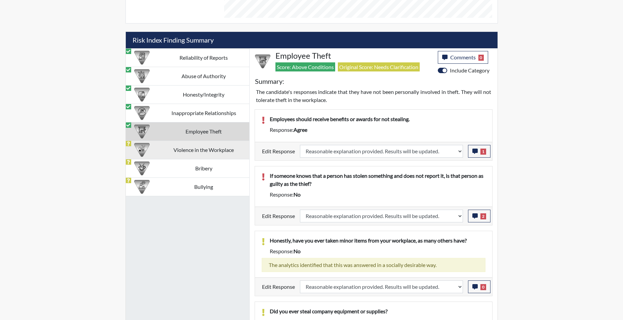
click at [196, 149] on td "Violence in the Workplace" at bounding box center [203, 150] width 91 height 18
select select
select select "reasonable-explanation-provided"
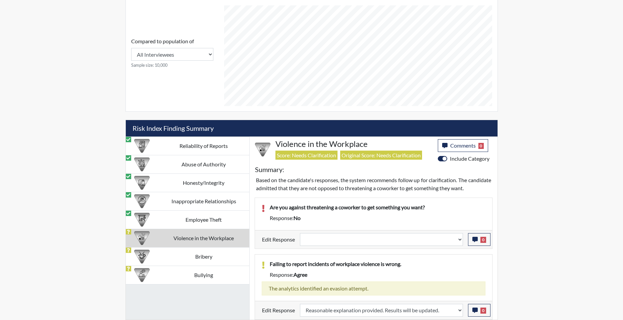
scroll to position [315, 0]
click at [208, 233] on td "Violence in the Workplace" at bounding box center [203, 238] width 91 height 18
click at [207, 217] on td "Employee Theft" at bounding box center [203, 219] width 91 height 18
select select "reasonable-explanation-provided"
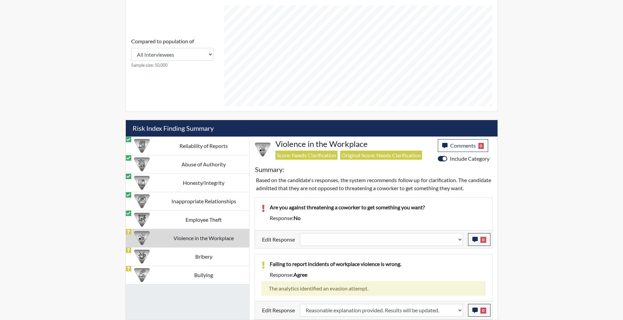
select select "reasonable-explanation-provided"
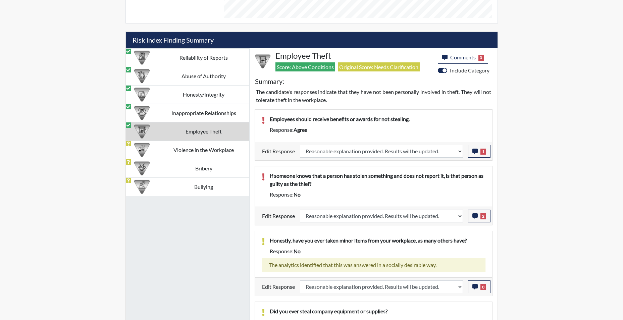
click at [218, 132] on td "Employee Theft" at bounding box center [203, 131] width 91 height 18
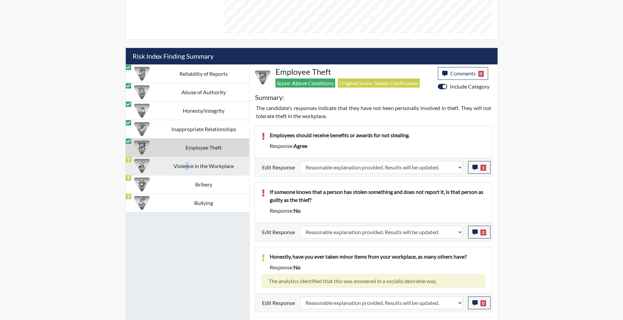
click at [187, 169] on td "Violence in the Workplace" at bounding box center [203, 166] width 91 height 18
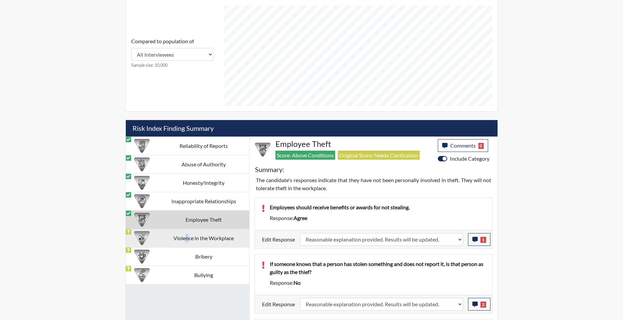
select select
select select "reasonable-explanation-provided"
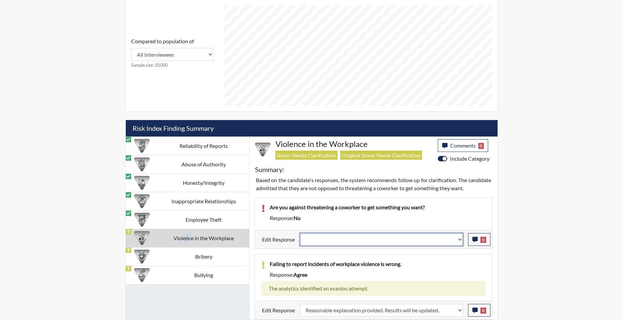
click at [462, 241] on select "Question is not relevant. Results will be updated. Reasonable explanation provi…" at bounding box center [381, 239] width 163 height 13
select select "reasonable-explanation-provided"
click at [300, 233] on select "Question is not relevant. Results will be updated. Reasonable explanation provi…" at bounding box center [381, 239] width 163 height 13
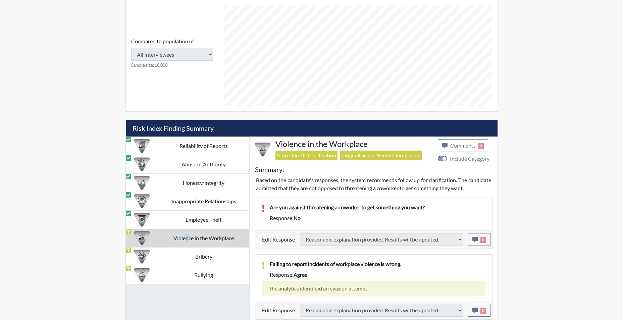
scroll to position [286, 0]
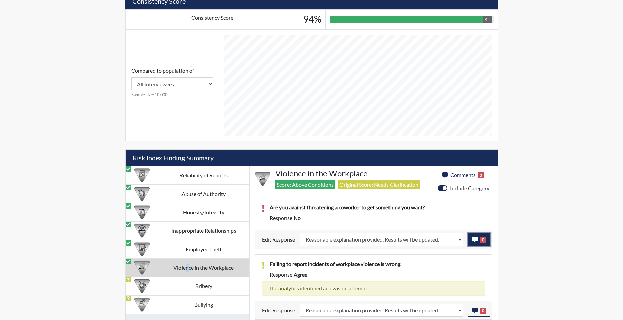
click at [475, 241] on icon "button" at bounding box center [474, 239] width 5 height 5
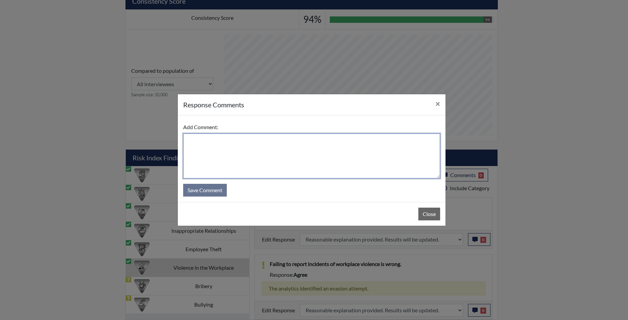
click at [302, 168] on textarea at bounding box center [311, 156] width 257 height 45
type textarea "app states yes"
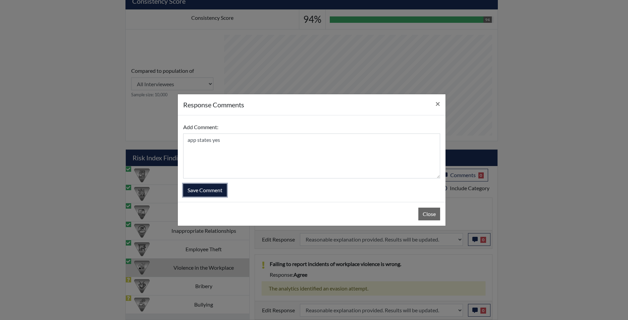
click at [211, 189] on button "Save Comment" at bounding box center [205, 190] width 44 height 13
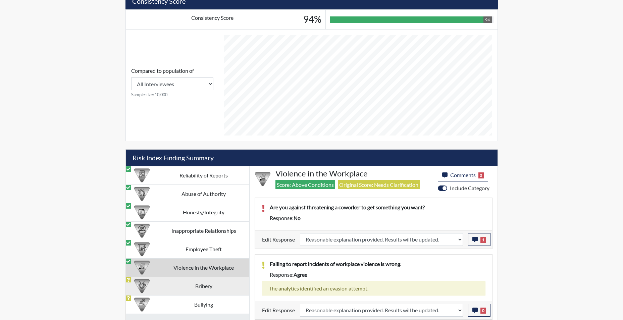
click at [204, 287] on td "Bribery" at bounding box center [203, 286] width 91 height 18
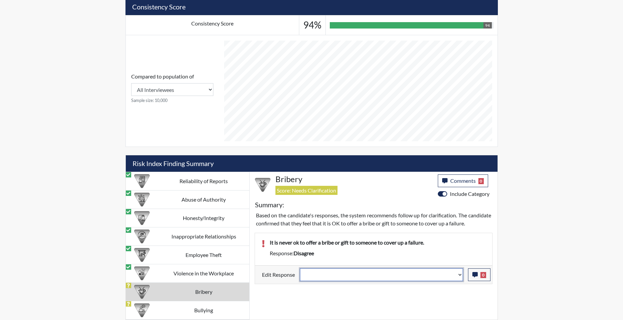
click at [459, 281] on select "Question is not relevant. Results will be updated. Reasonable explanation provi…" at bounding box center [381, 274] width 163 height 13
select select "reasonable-explanation-provided"
click at [300, 276] on select "Question is not relevant. Results will be updated. Reasonable explanation provi…" at bounding box center [381, 274] width 163 height 13
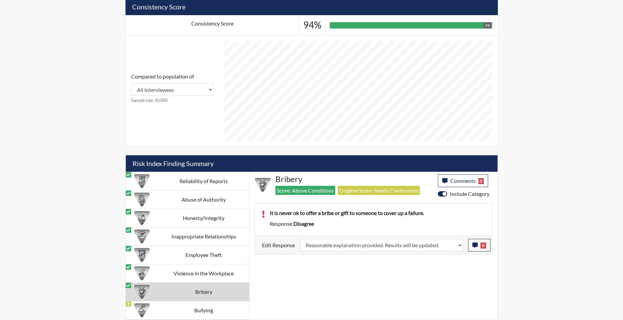
scroll to position [111, 279]
click at [472, 245] on button "0" at bounding box center [479, 245] width 22 height 13
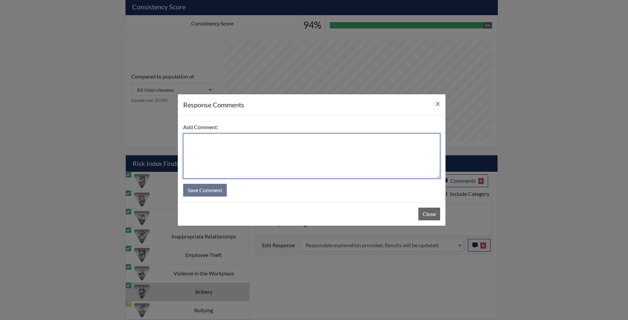
click at [325, 154] on textarea at bounding box center [311, 156] width 257 height 45
type textarea "app agrees"
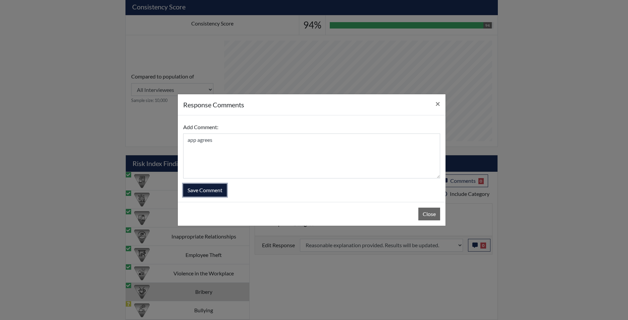
click at [208, 191] on button "Save Comment" at bounding box center [205, 190] width 44 height 13
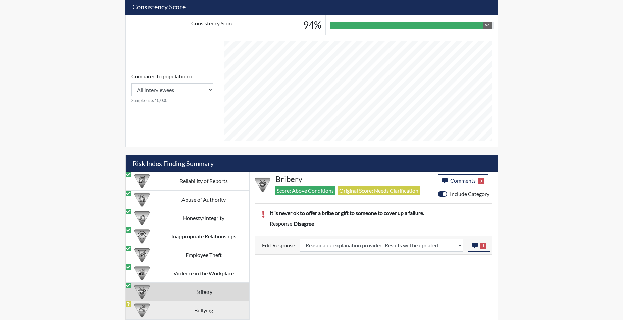
click at [196, 310] on td "Bullying" at bounding box center [203, 310] width 91 height 18
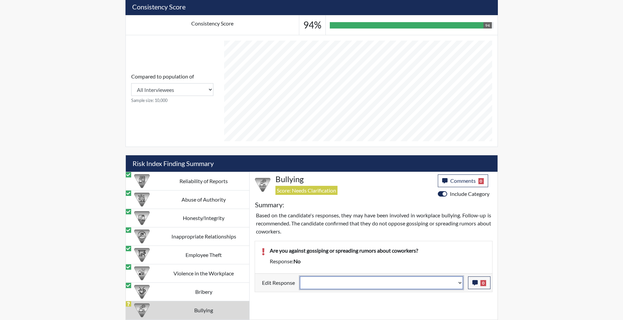
click at [461, 288] on select "Question is not relevant. Results will be updated. Reasonable explanation provi…" at bounding box center [381, 283] width 163 height 13
select select "confirmed"
click at [300, 277] on select "Question is not relevant. Results will be updated. Reasonable explanation provi…" at bounding box center [381, 283] width 163 height 13
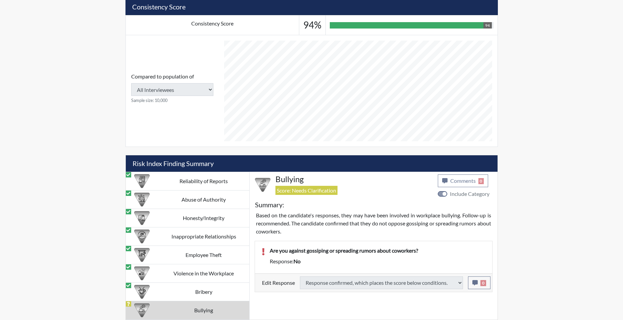
type input "Below Conditions"
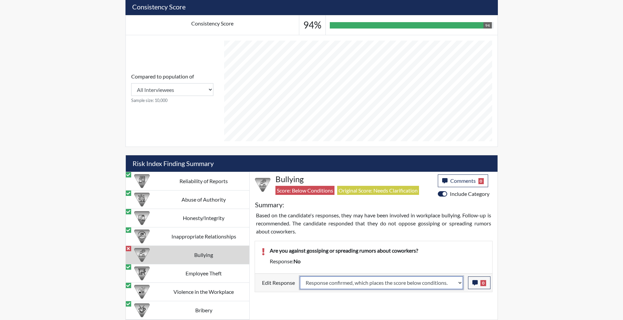
click at [461, 285] on select "Question is not relevant. Results will be updated. Reasonable explanation provi…" at bounding box center [381, 283] width 163 height 13
select select "reasonable-explanation-provided"
click at [300, 277] on select "Question is not relevant. Results will be updated. Reasonable explanation provi…" at bounding box center [381, 283] width 163 height 13
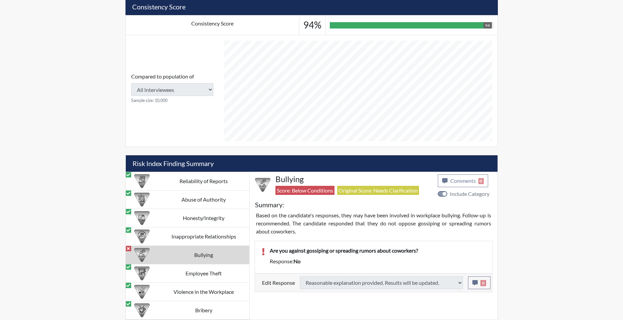
type input "Above Conditions"
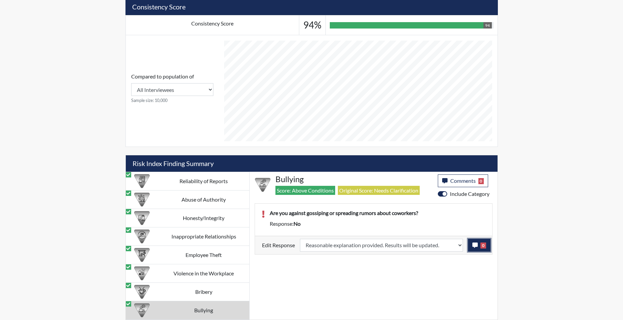
click at [475, 246] on icon "button" at bounding box center [474, 245] width 5 height 5
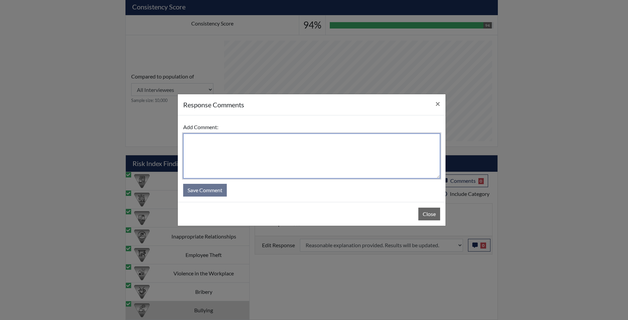
click at [292, 161] on textarea at bounding box center [311, 156] width 257 height 45
type textarea "app states yes"
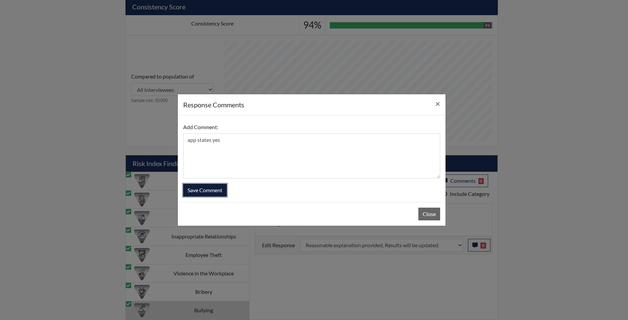
click at [212, 194] on button "Save Comment" at bounding box center [205, 190] width 44 height 13
